Goal: Find specific page/section: Find specific page/section

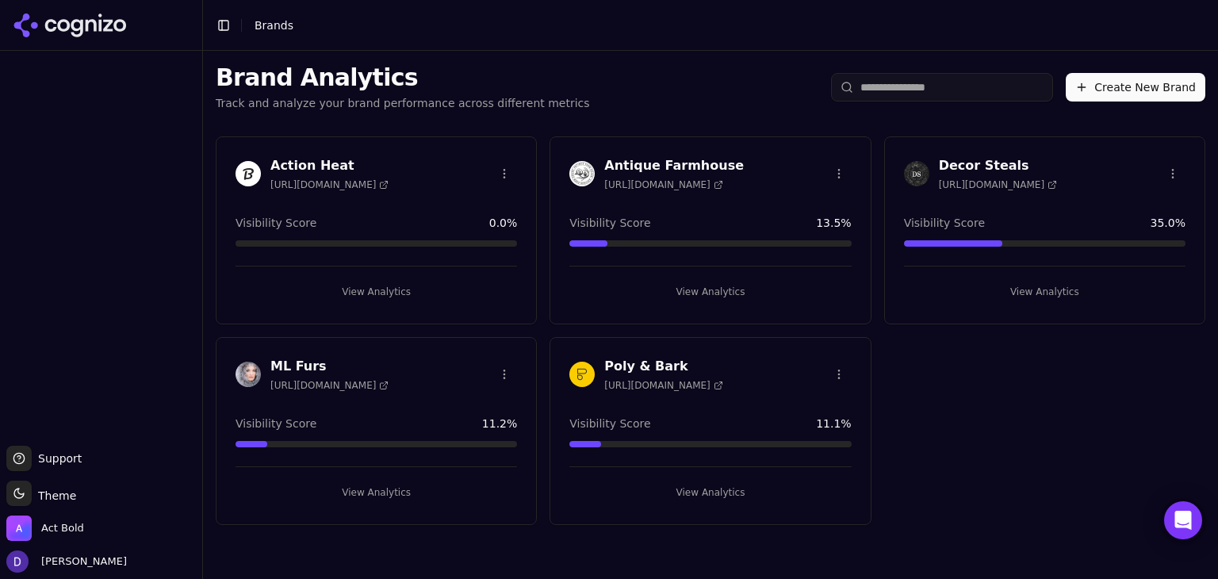
drag, startPoint x: 1079, startPoint y: 411, endPoint x: 1069, endPoint y: 411, distance: 9.5
click at [1069, 411] on div "Action Heat [URL][DOMAIN_NAME] Visibility Score 0.0 % View Analytics Antique Fa…" at bounding box center [710, 331] width 1015 height 414
click at [950, 163] on h3 "Decor Steals" at bounding box center [998, 165] width 118 height 19
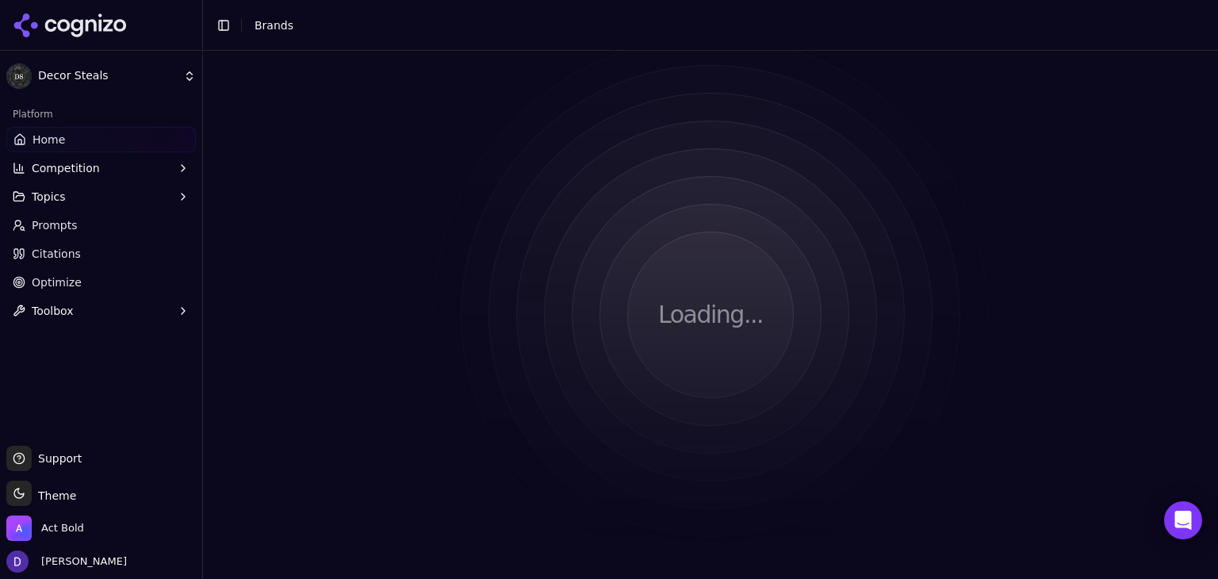
click at [973, 170] on div "Loading..." at bounding box center [710, 315] width 1015 height 528
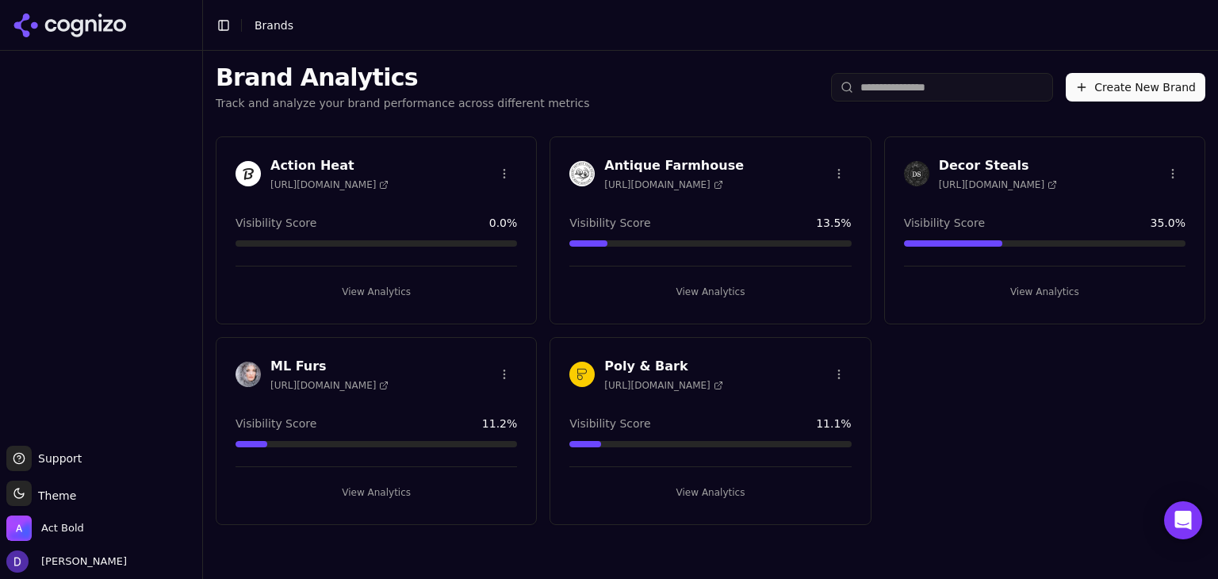
click at [969, 153] on div "Decor Steals [URL][DOMAIN_NAME] Visibility Score 35.0 % View Analytics" at bounding box center [1044, 230] width 321 height 188
click at [966, 166] on h3 "Decor Steals" at bounding box center [998, 165] width 118 height 19
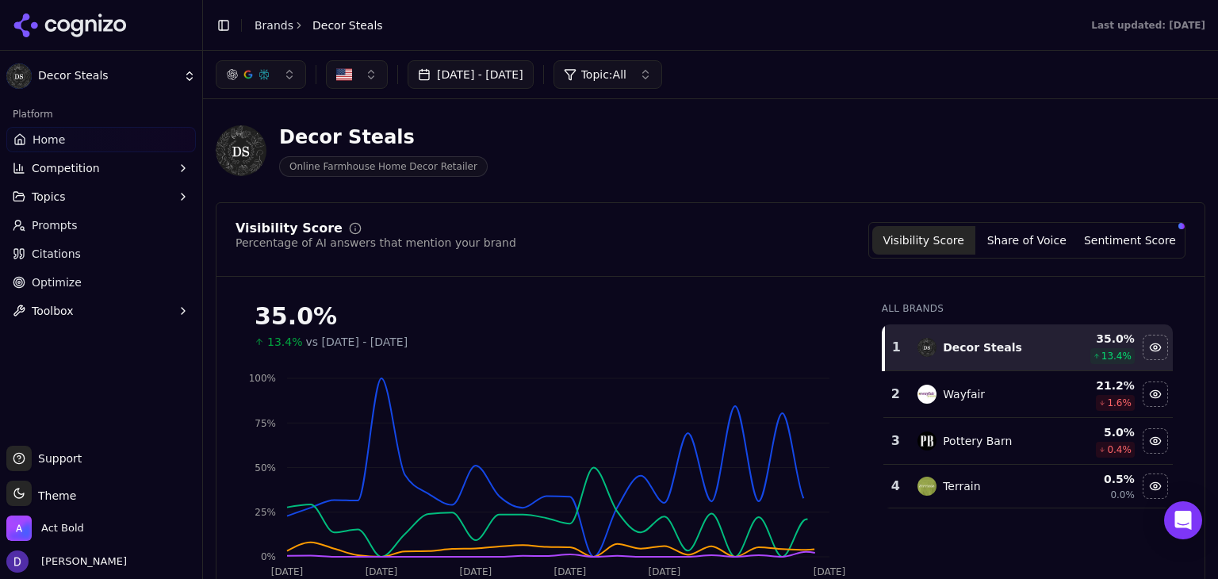
click at [511, 80] on button "[DATE] - [DATE]" at bounding box center [471, 74] width 126 height 29
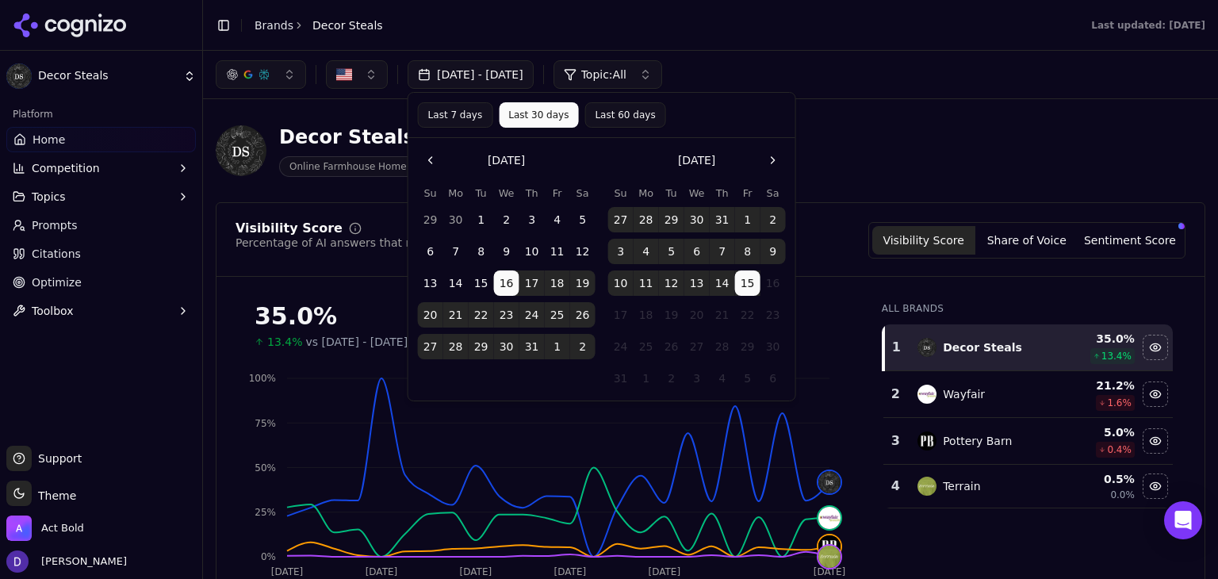
click at [897, 127] on div "Decor Steals Online Farmhouse Home Decor Retailer" at bounding box center [571, 151] width 711 height 52
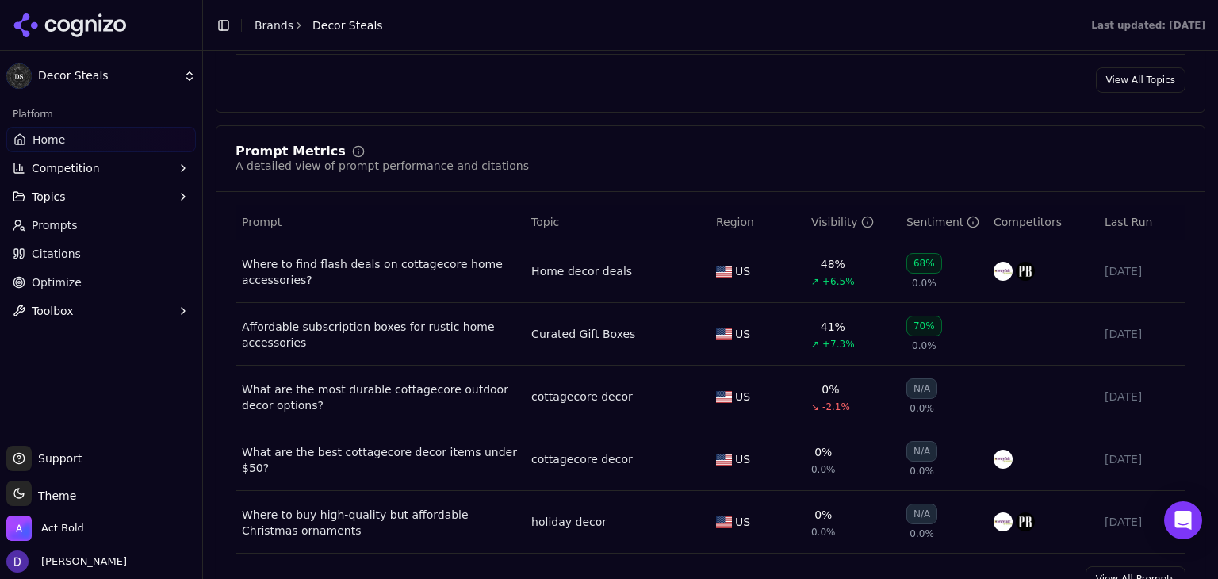
scroll to position [1163, 0]
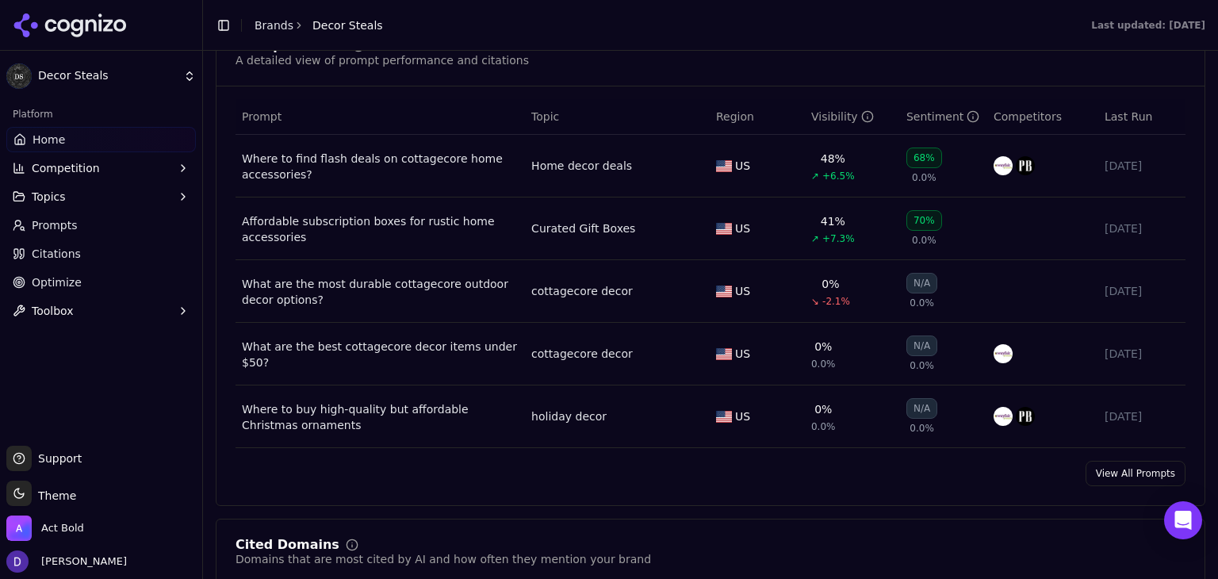
click at [1114, 477] on link "View All Prompts" at bounding box center [1136, 473] width 100 height 25
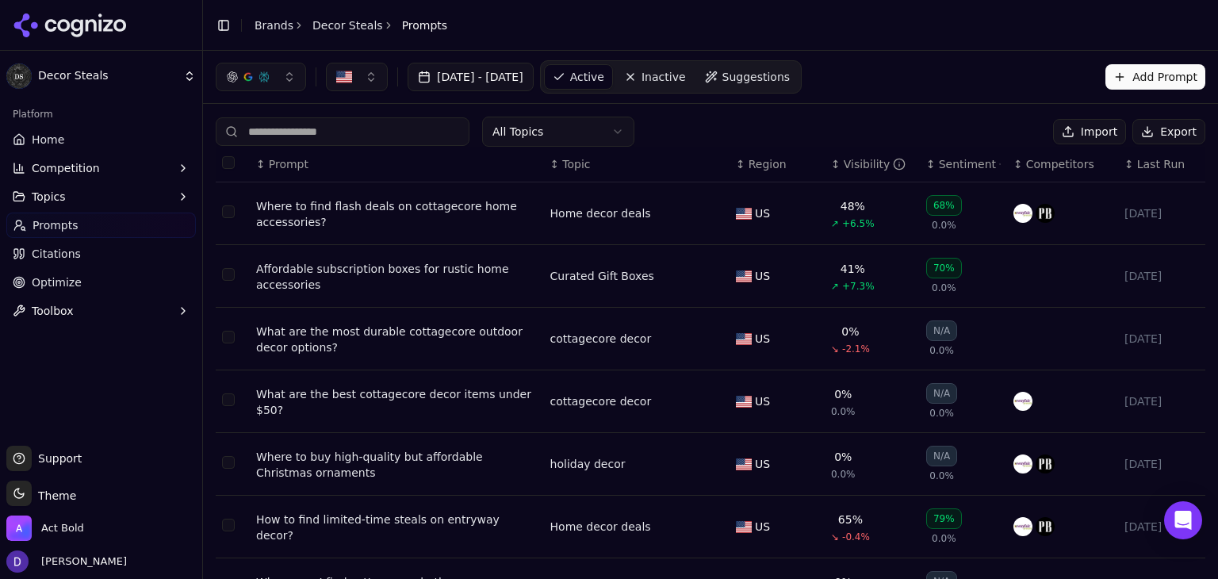
click at [1161, 136] on button "Export" at bounding box center [1169, 131] width 73 height 25
click at [267, 31] on link "Brands" at bounding box center [274, 25] width 39 height 13
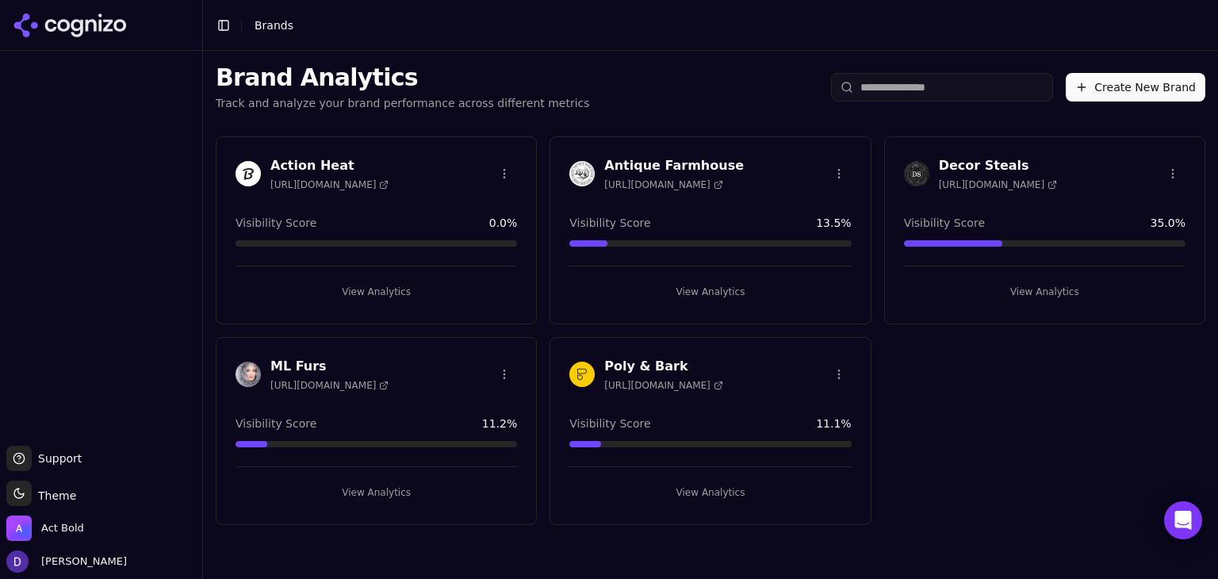
click at [673, 163] on h3 "Antique Farmhouse" at bounding box center [674, 165] width 140 height 19
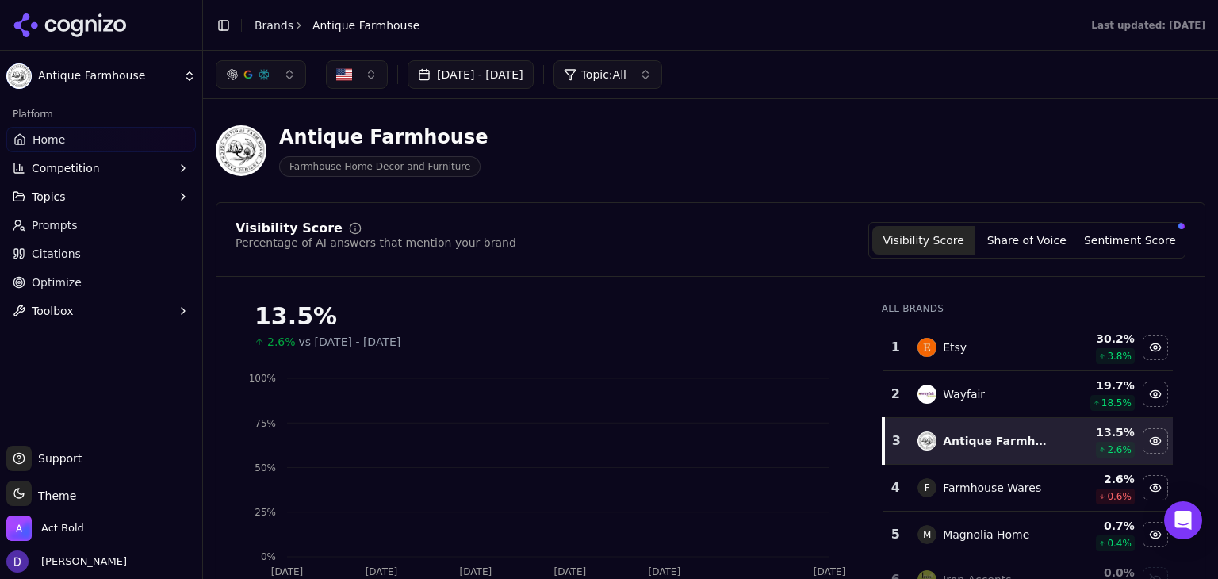
click at [470, 54] on div "[DATE] - [DATE] Topic: All" at bounding box center [710, 75] width 1015 height 48
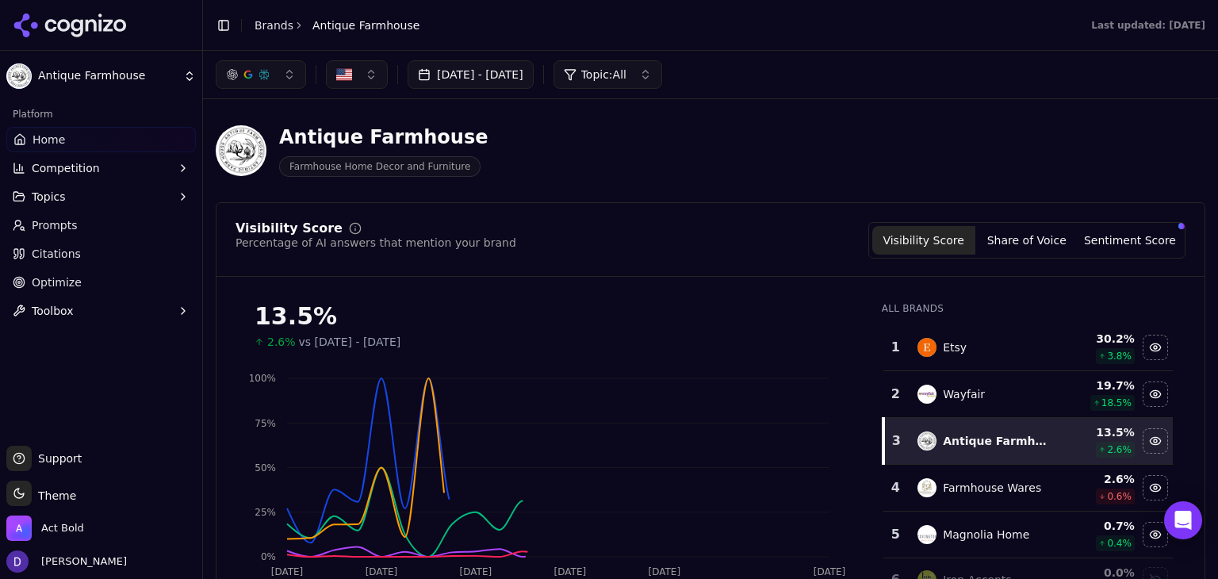
click at [475, 74] on button "[DATE] - [DATE]" at bounding box center [471, 74] width 126 height 29
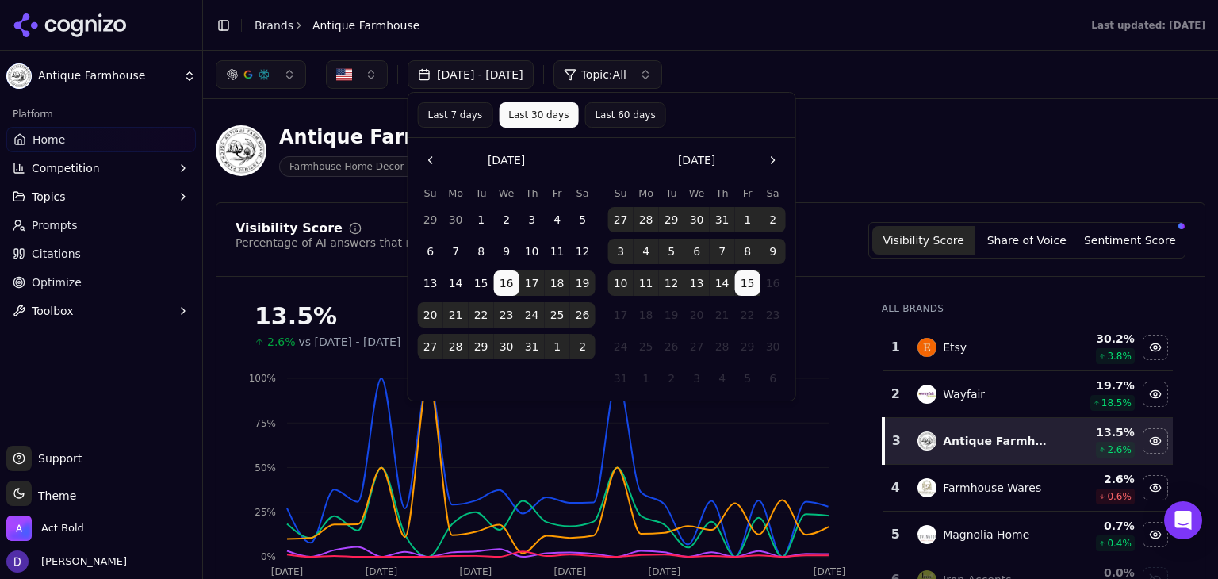
click at [934, 53] on div "[DATE] - [DATE] Topic: All" at bounding box center [710, 75] width 1015 height 48
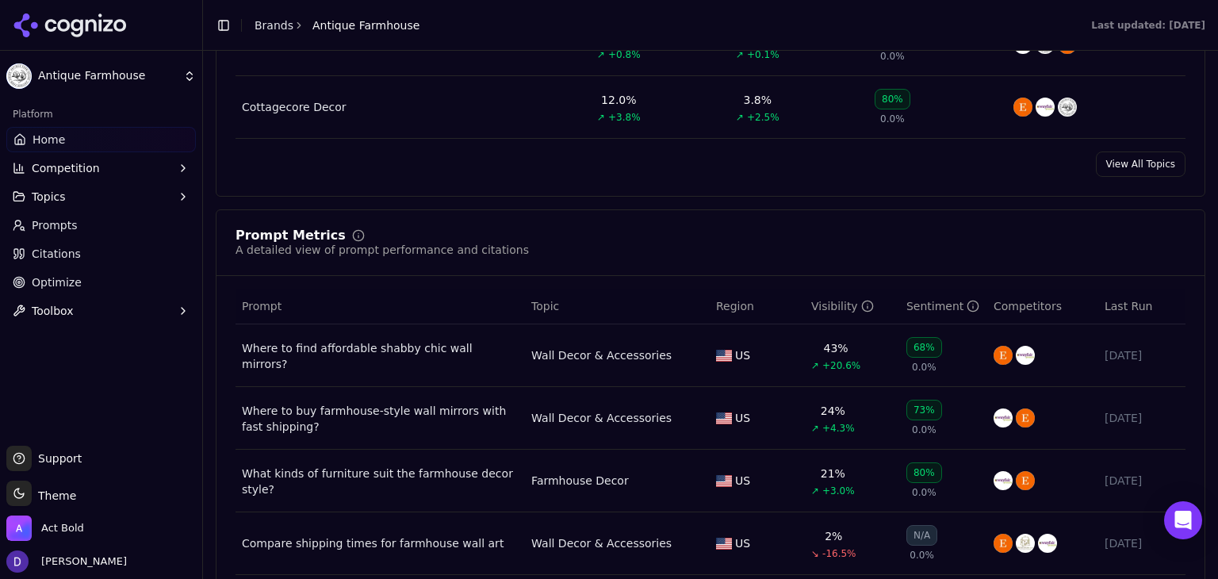
scroll to position [1163, 0]
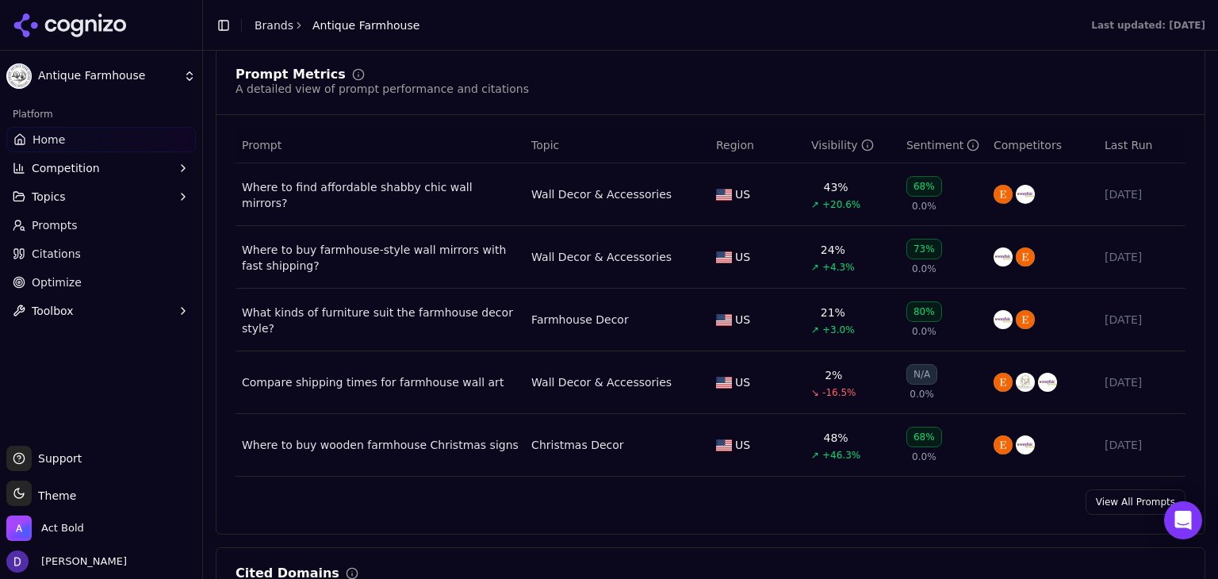
click at [1111, 499] on link "View All Prompts" at bounding box center [1136, 501] width 100 height 25
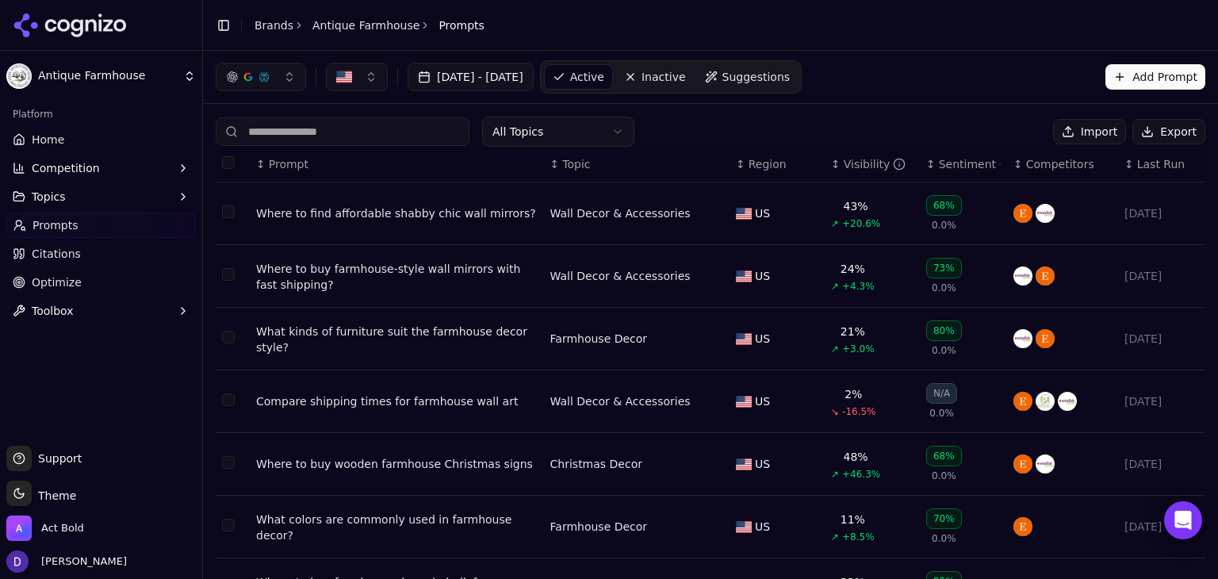
click at [1175, 125] on button "Export" at bounding box center [1169, 131] width 73 height 25
